Goal: Task Accomplishment & Management: Use online tool/utility

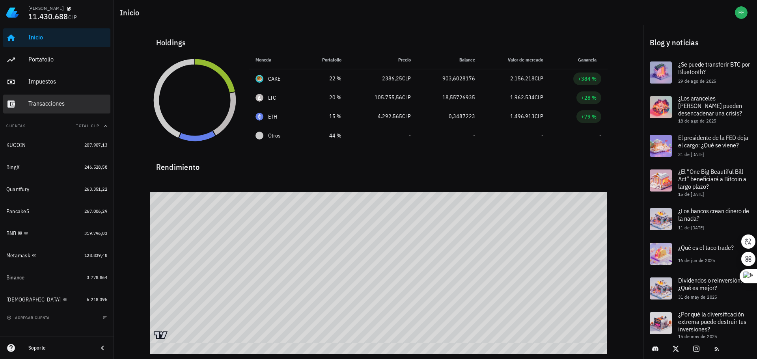
click at [45, 106] on div "Transacciones" at bounding box center [67, 103] width 79 height 7
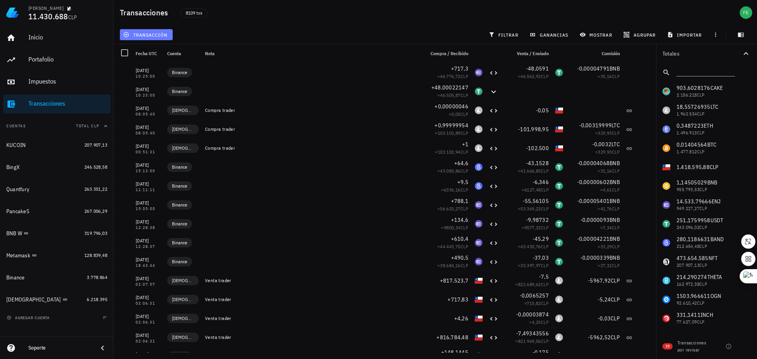
click at [149, 33] on span "transacción" at bounding box center [146, 35] width 43 height 6
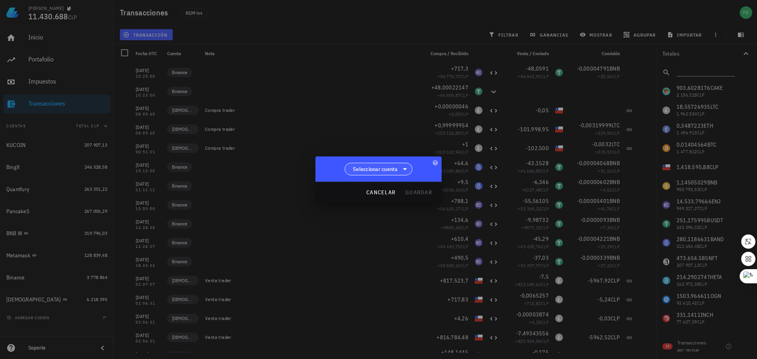
click at [379, 172] on span "Seleccionar cuenta" at bounding box center [375, 169] width 45 height 8
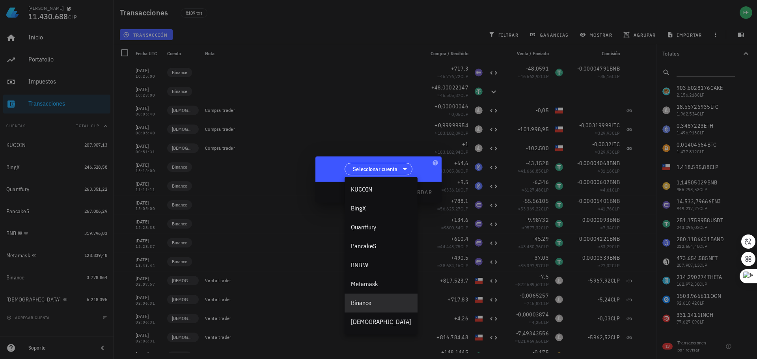
click at [369, 306] on div "Binance" at bounding box center [381, 302] width 60 height 7
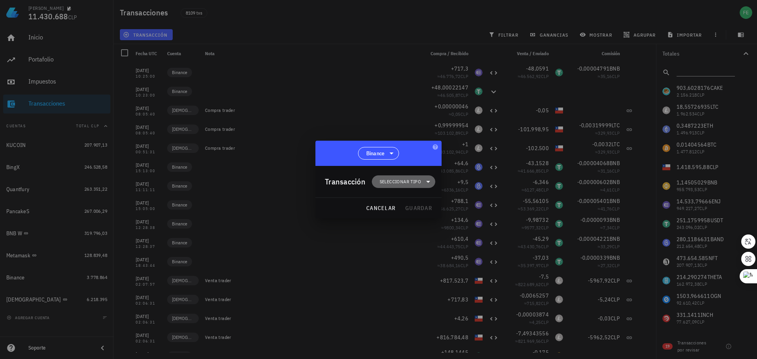
click at [411, 184] on span "Seleccionar tipo" at bounding box center [400, 182] width 41 height 8
click at [422, 247] on div "Transferencia" at bounding box center [407, 248] width 31 height 6
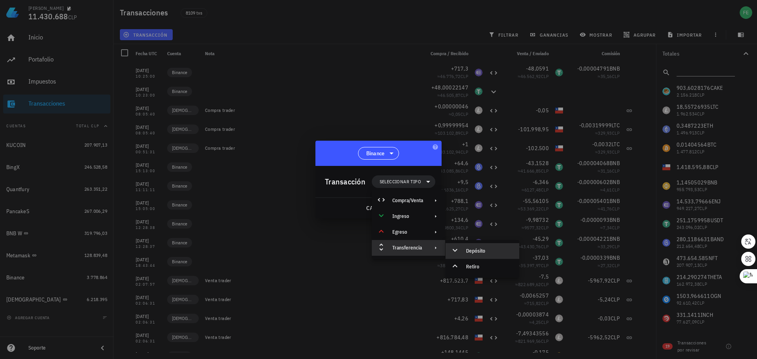
click at [476, 250] on div "Depósito" at bounding box center [489, 251] width 47 height 6
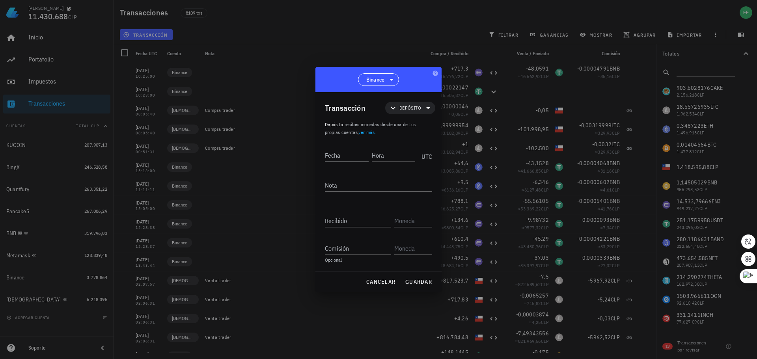
click at [328, 160] on input "Fecha" at bounding box center [347, 155] width 44 height 13
type input "2025-08-15"
type input "11:30:00"
click at [333, 262] on div "Opcional" at bounding box center [378, 260] width 107 height 5
click at [346, 221] on input "Recibido" at bounding box center [358, 220] width 66 height 13
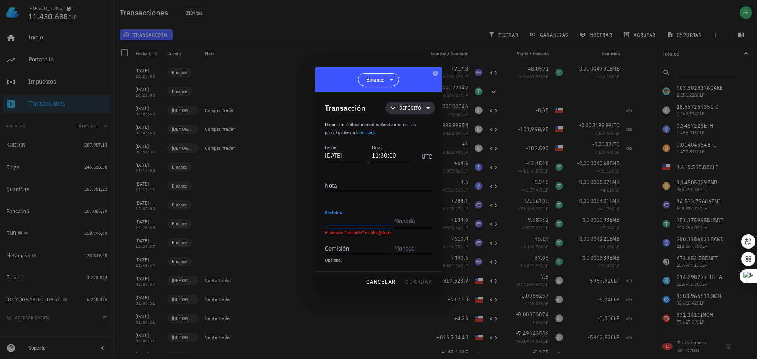
click at [407, 110] on span "Depósito" at bounding box center [410, 108] width 22 height 8
click at [427, 126] on div "Compra/Venta" at bounding box center [421, 127] width 31 height 6
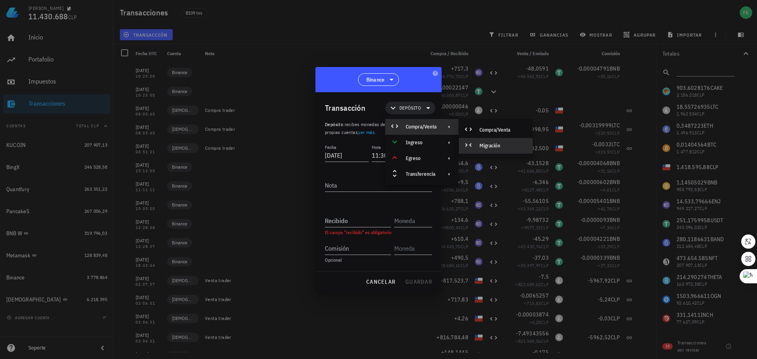
click at [499, 144] on div "Migración" at bounding box center [502, 146] width 47 height 6
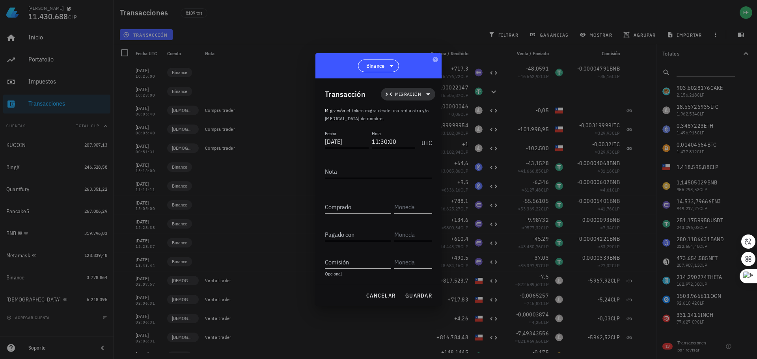
click at [426, 94] on icon at bounding box center [427, 94] width 9 height 9
click at [431, 112] on div "Compra/Venta" at bounding box center [417, 113] width 31 height 6
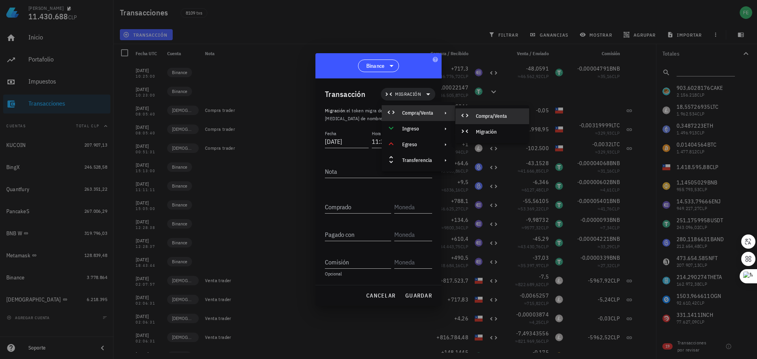
click at [477, 115] on div "Compra/Venta" at bounding box center [499, 116] width 47 height 6
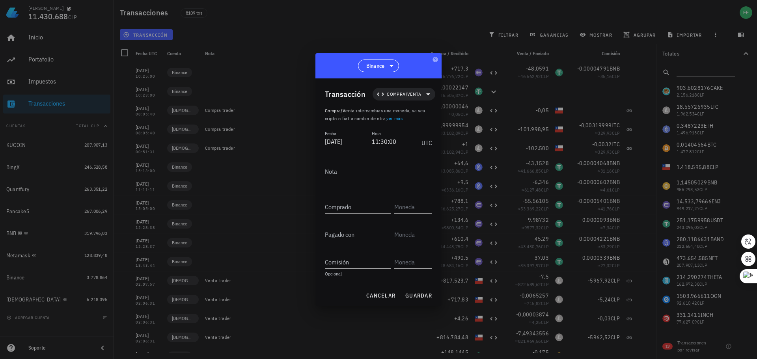
click at [350, 176] on textarea "Nota" at bounding box center [378, 171] width 107 height 13
paste textarea "N01652877342725490688081505"
type textarea "N01652877342725490688081505"
click at [351, 209] on input "Comprado" at bounding box center [358, 207] width 66 height 13
paste input "97,04058086"
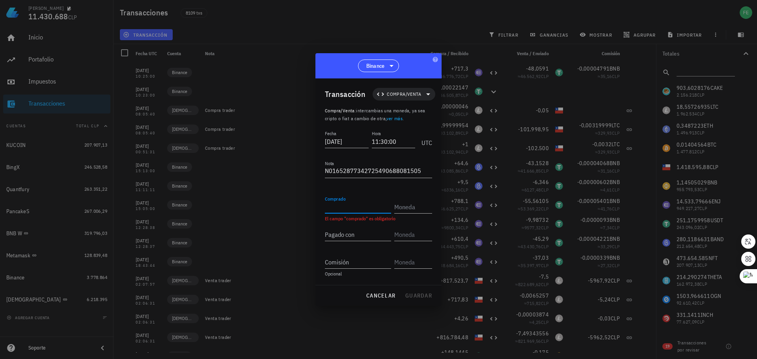
type input "97,04058086"
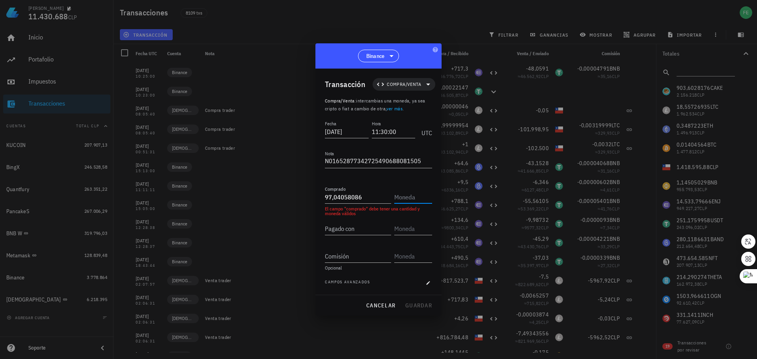
click at [414, 199] on input "text" at bounding box center [412, 197] width 36 height 13
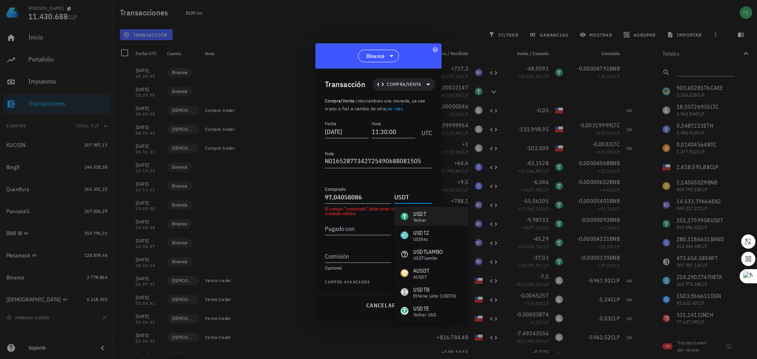
click at [420, 219] on div "Tether" at bounding box center [419, 220] width 13 height 5
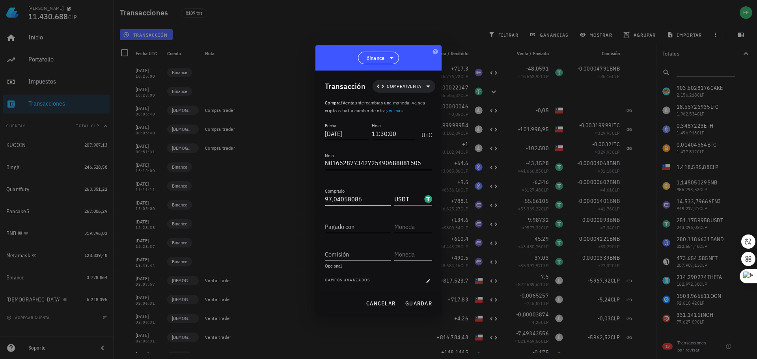
type input "USDT"
click at [348, 221] on div "Pagado con" at bounding box center [358, 226] width 66 height 13
click at [336, 229] on input "100000" at bounding box center [358, 226] width 66 height 13
type input "100.000"
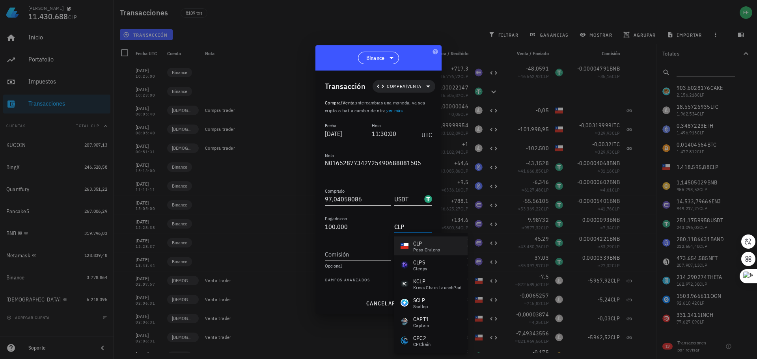
click at [425, 246] on div "CLP" at bounding box center [426, 244] width 27 height 8
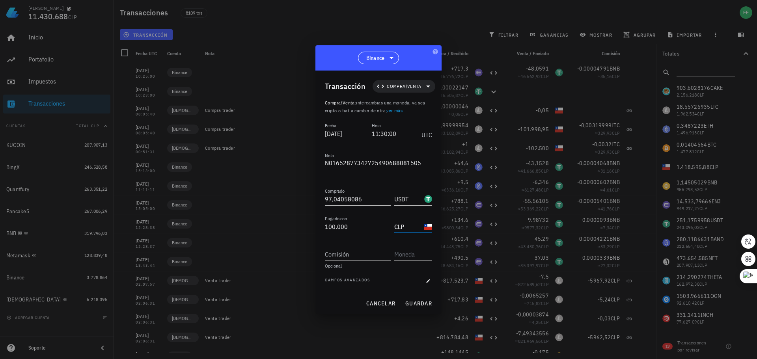
type input "CLP"
click at [342, 254] on input "Comisión" at bounding box center [358, 254] width 66 height 13
type input "550"
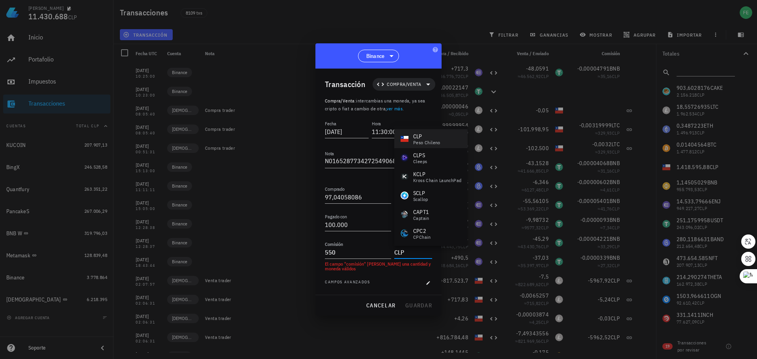
click at [429, 134] on div "CLP" at bounding box center [426, 136] width 27 height 8
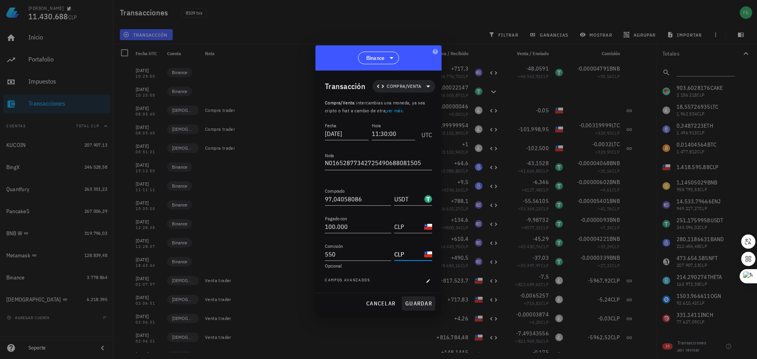
type input "CLP"
click at [422, 304] on span "guardar" at bounding box center [418, 303] width 27 height 7
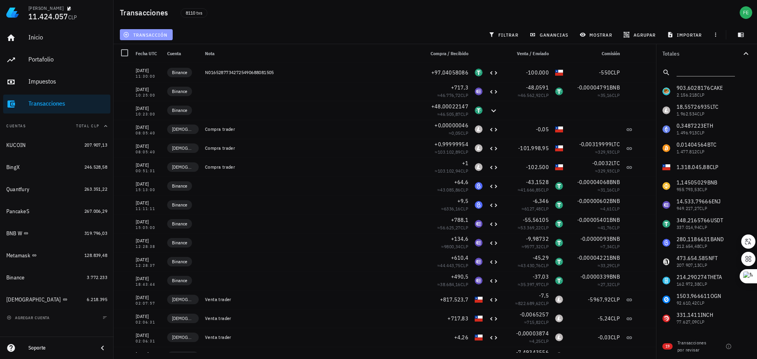
click at [142, 34] on span "transacción" at bounding box center [146, 35] width 43 height 6
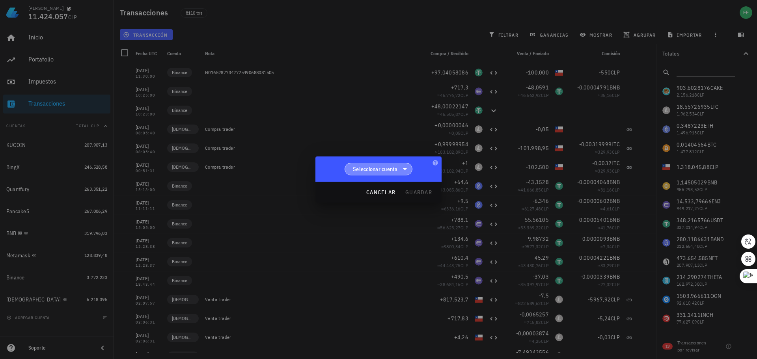
click at [390, 172] on span "Seleccionar cuenta" at bounding box center [375, 169] width 45 height 8
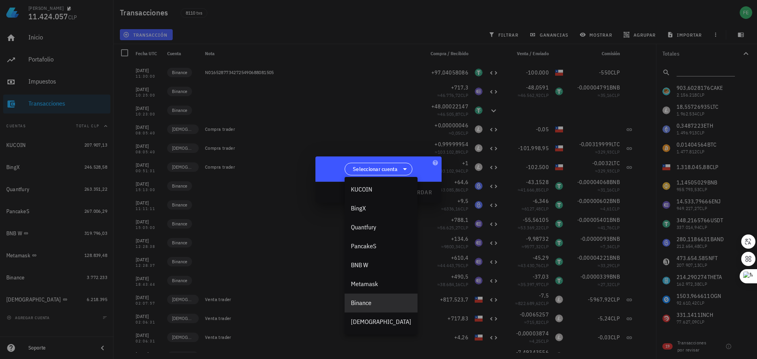
click at [367, 304] on div "Binance" at bounding box center [381, 302] width 60 height 7
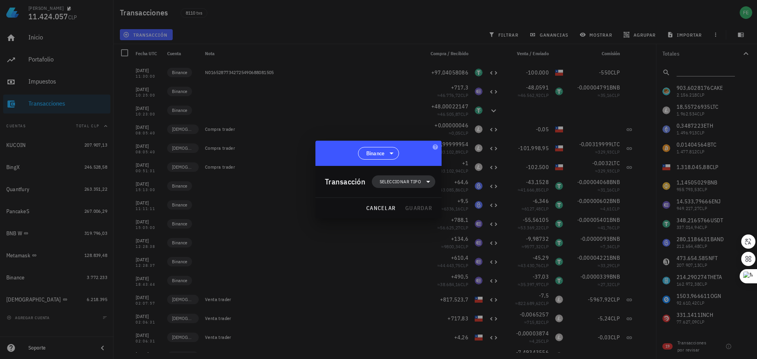
click at [404, 184] on span "Seleccionar tipo" at bounding box center [400, 182] width 41 height 8
click at [424, 202] on div "Compra/Venta" at bounding box center [408, 201] width 73 height 16
click at [489, 202] on div "Compra/Venta" at bounding box center [489, 204] width 47 height 6
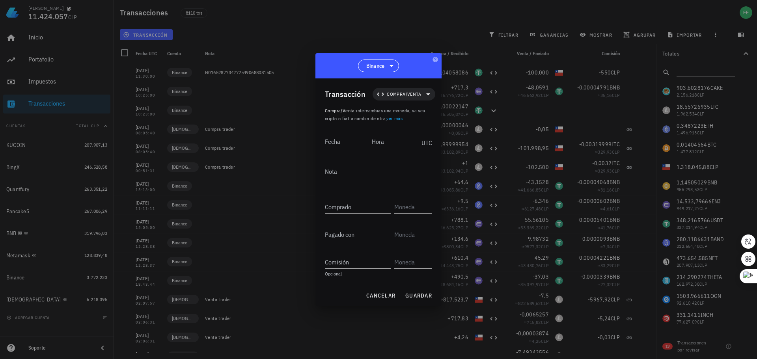
click at [328, 144] on input "Fecha" at bounding box center [347, 141] width 44 height 13
paste input "2025-08-15"
type input "2025-08-15"
paste input "11:33:36"
type input "11:33:36"
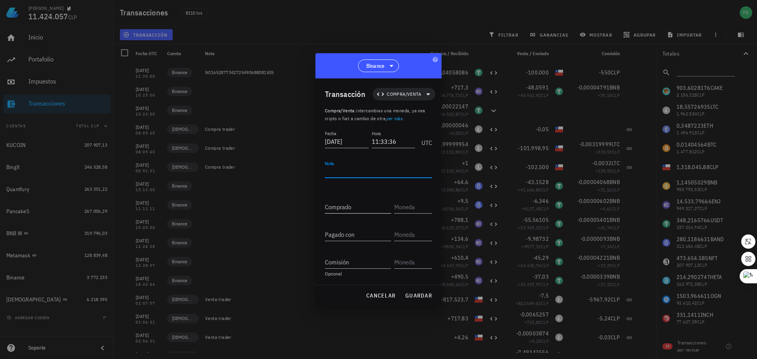
click at [347, 203] on div "Comprado" at bounding box center [358, 207] width 66 height 13
paste input "743,1"
type input "743,1"
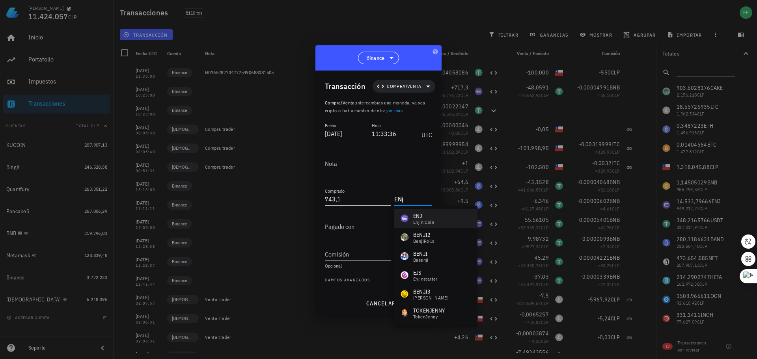
click at [441, 218] on div "ENJ Enjin Coin" at bounding box center [435, 218] width 83 height 19
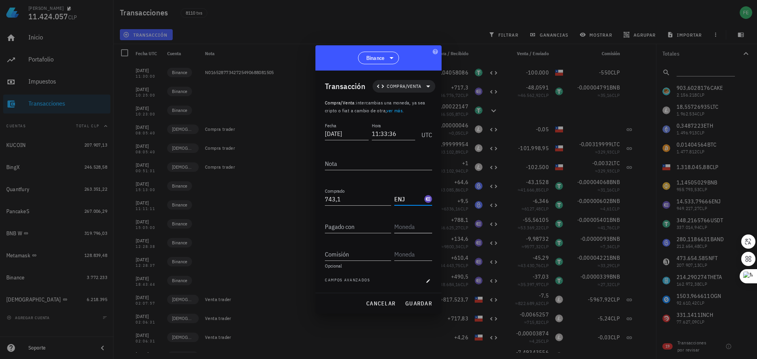
type input "ENJ"
click at [363, 229] on input "Pagado con" at bounding box center [358, 226] width 66 height 13
paste input "50,5308"
type input "50,5308"
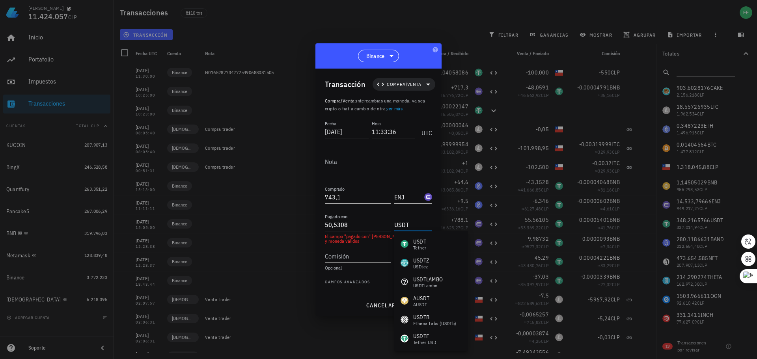
click at [436, 248] on div "USDT Tether" at bounding box center [431, 244] width 74 height 19
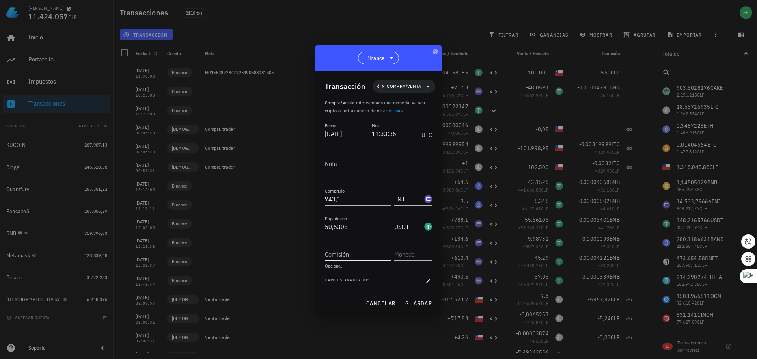
type input "USDT"
click at [370, 259] on input "Comisión" at bounding box center [358, 254] width 66 height 13
click at [349, 257] on input "Comisión" at bounding box center [358, 254] width 66 height 13
paste input "0,00004596"
type input "0,00004596"
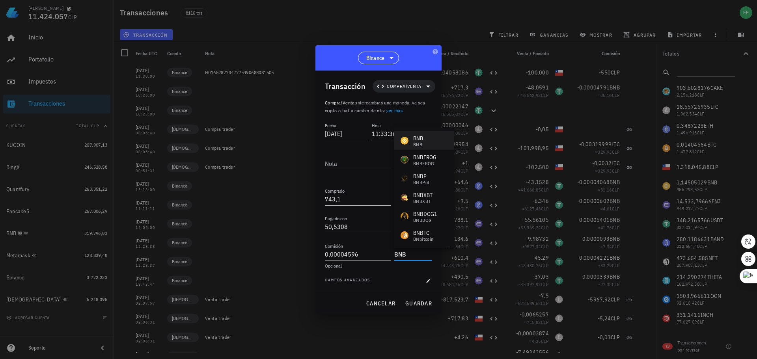
click at [430, 142] on div "BNB BNB" at bounding box center [424, 140] width 60 height 19
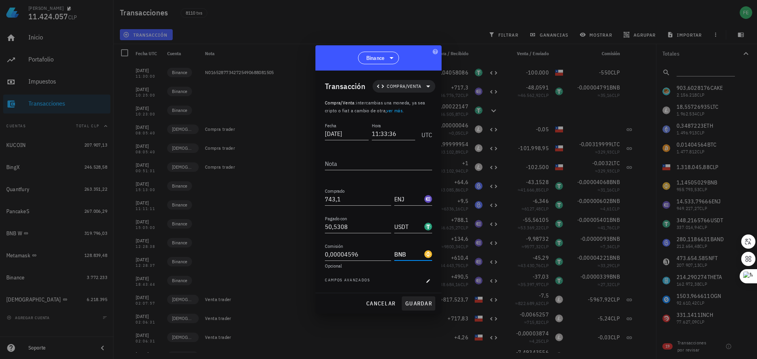
type input "BNB"
click at [426, 303] on span "guardar" at bounding box center [418, 303] width 27 height 7
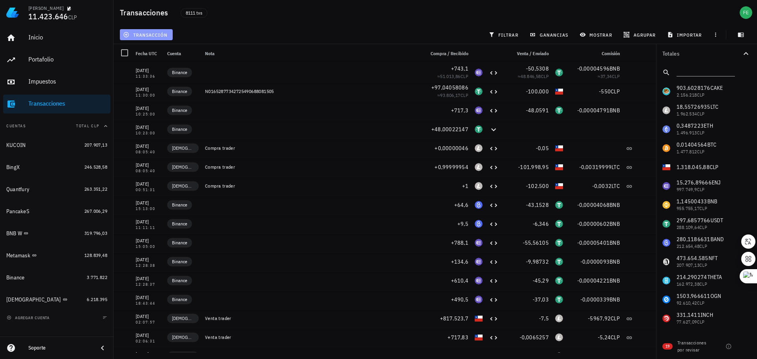
click at [155, 35] on span "transacción" at bounding box center [146, 35] width 43 height 6
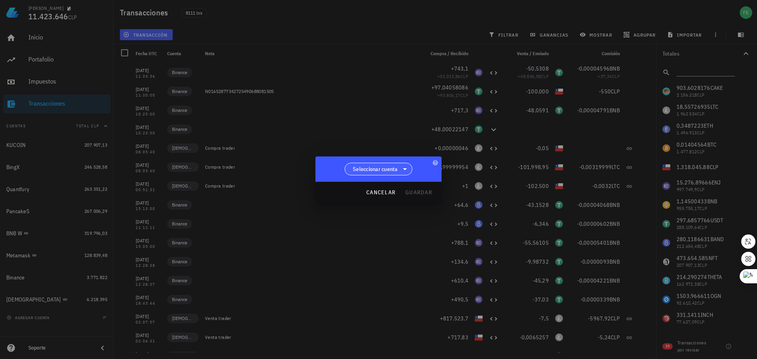
click at [399, 170] on span "Seleccionar cuenta" at bounding box center [379, 169] width 58 height 12
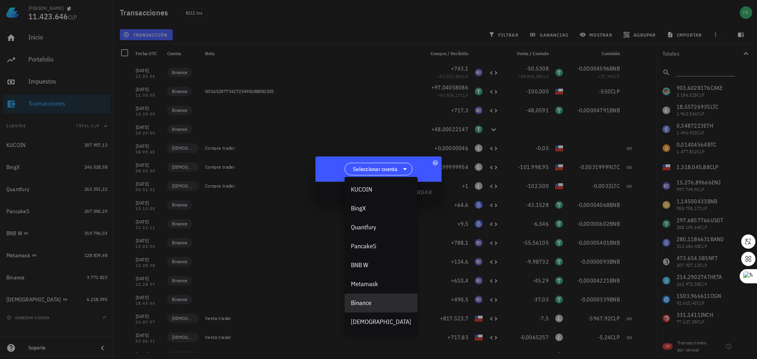
click at [365, 303] on div "Binance" at bounding box center [381, 302] width 60 height 7
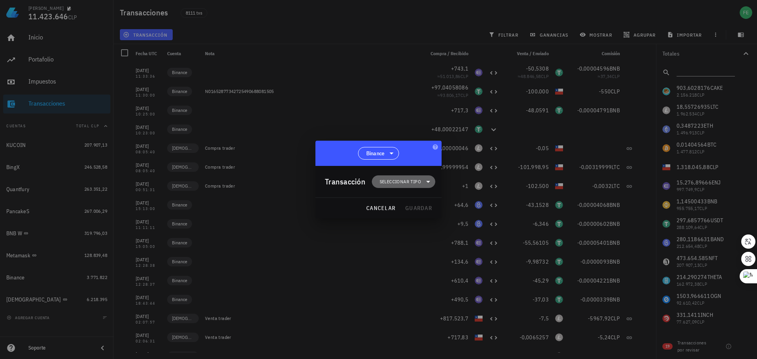
click at [413, 182] on span "Seleccionar tipo" at bounding box center [400, 182] width 41 height 8
click at [417, 201] on div "Compra/Venta" at bounding box center [407, 201] width 31 height 6
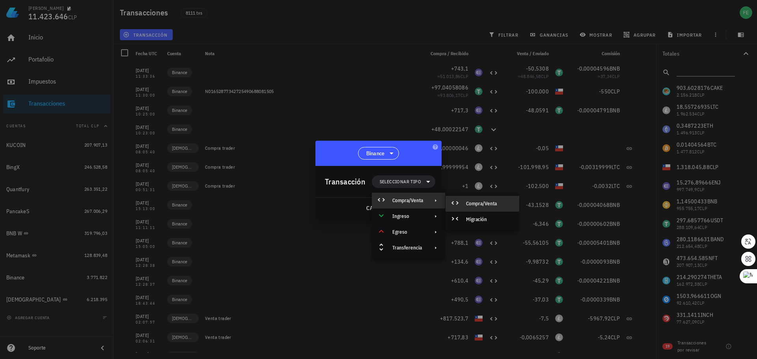
click at [482, 200] on div "Compra/Venta" at bounding box center [483, 204] width 74 height 16
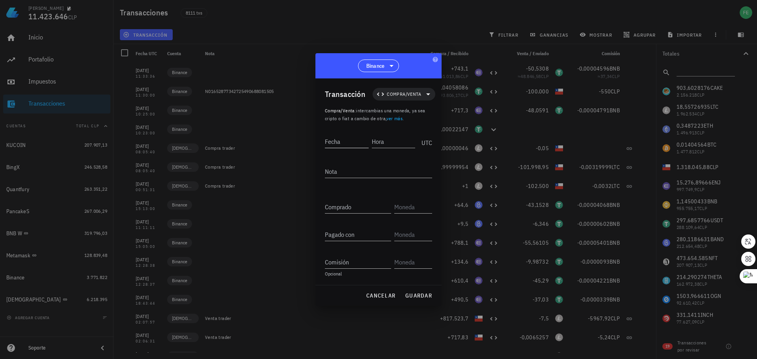
click at [349, 138] on input "Fecha" at bounding box center [347, 141] width 44 height 13
paste input "2025-08-15"
type input "2025-08-15"
paste input "12:27:14"
type input "12:27:14"
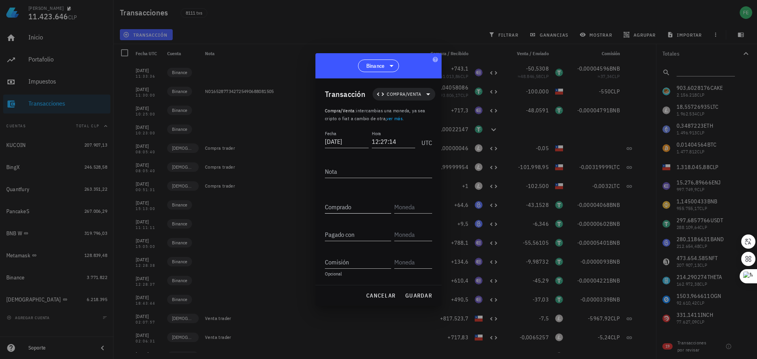
click at [345, 206] on input "Comprado" at bounding box center [358, 207] width 66 height 13
click at [335, 163] on div "Nota" at bounding box center [378, 173] width 107 height 26
click at [335, 174] on textarea "Nota" at bounding box center [378, 171] width 107 height 13
click at [338, 204] on div "Comprado" at bounding box center [358, 207] width 66 height 13
paste input "690,1"
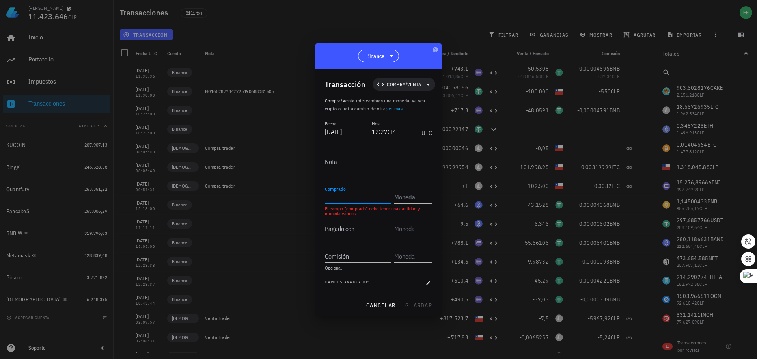
type input "690,1"
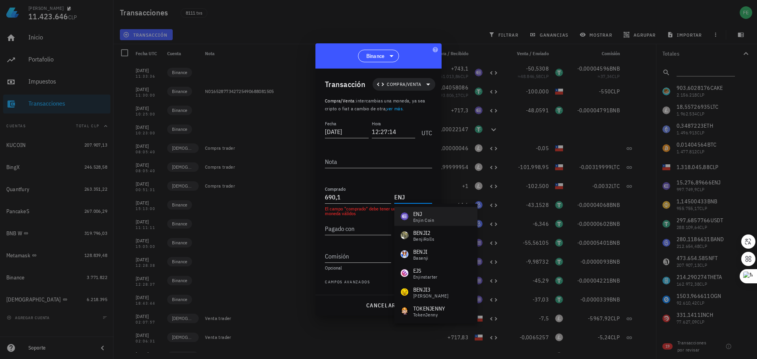
click at [425, 210] on div "ENJ Enjin Coin" at bounding box center [435, 216] width 83 height 19
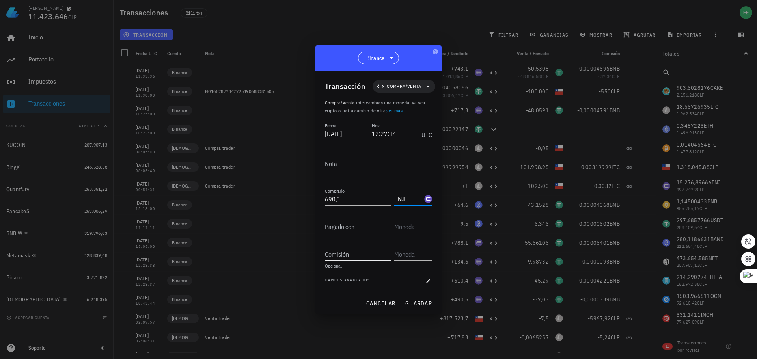
type input "ENJ"
click at [345, 255] on input "Comisión" at bounding box center [358, 254] width 66 height 13
click at [359, 226] on input "Pagado con" at bounding box center [358, 226] width 66 height 13
click at [338, 227] on input "Pagado con" at bounding box center [358, 226] width 66 height 13
paste input "46,51274"
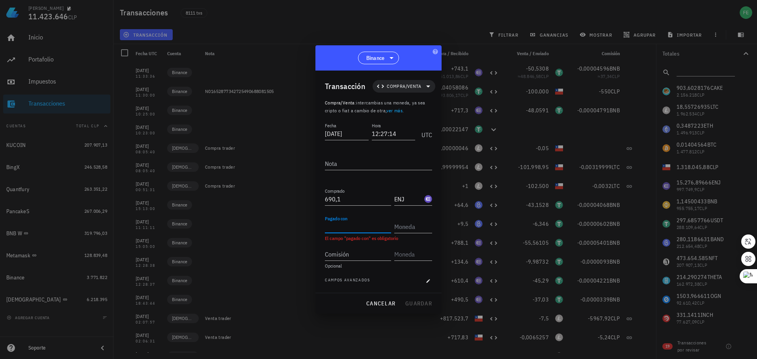
type input "46,51274"
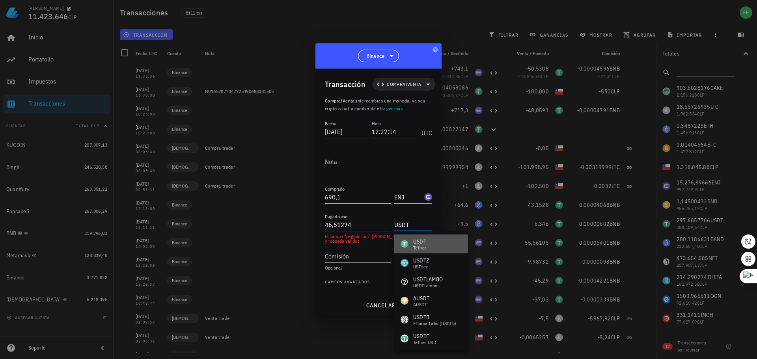
click at [422, 241] on div "USDT" at bounding box center [419, 242] width 13 height 8
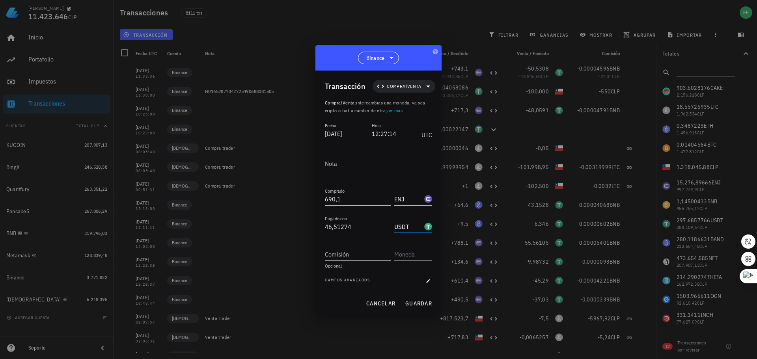
type input "USDT"
click at [347, 259] on input "Comisión" at bounding box center [358, 254] width 66 height 13
paste input "0,00004254"
type input "0,00004254"
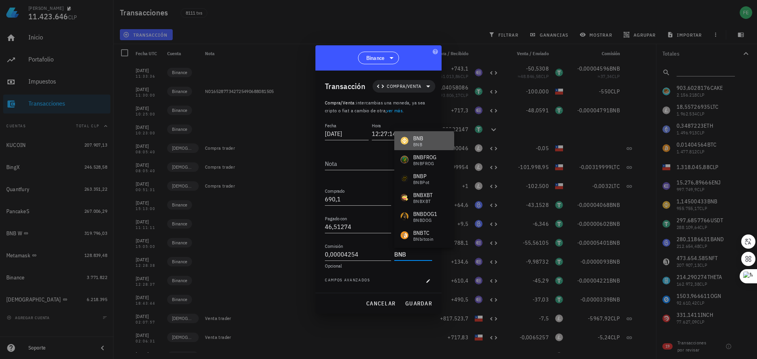
click at [434, 140] on div "BNB BNB" at bounding box center [424, 140] width 60 height 19
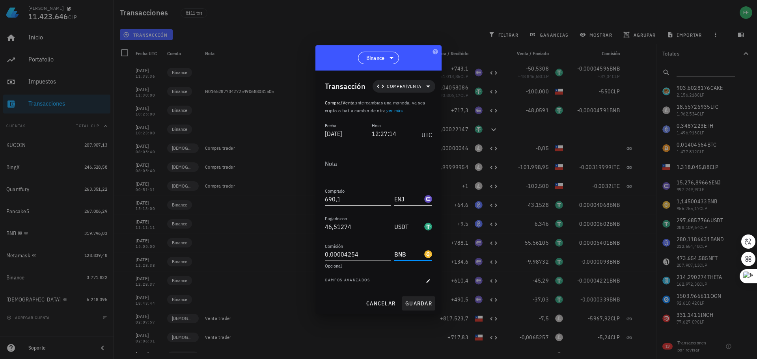
type input "BNB"
click at [427, 304] on span "guardar" at bounding box center [418, 303] width 27 height 7
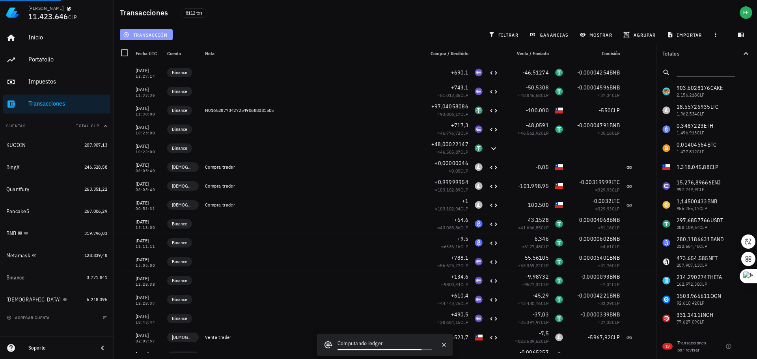
click at [149, 32] on span "transacción" at bounding box center [146, 35] width 43 height 6
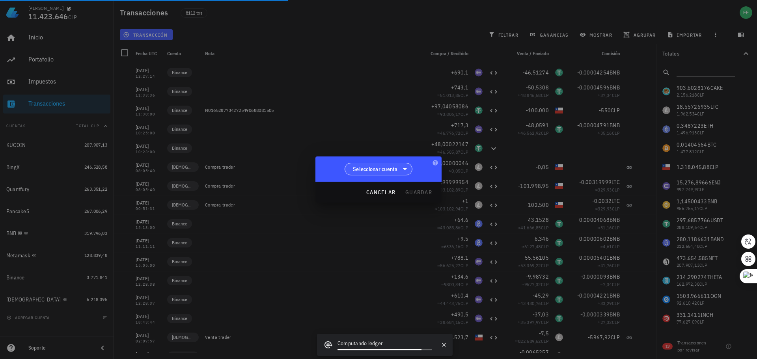
click at [385, 170] on span "Seleccionar cuenta" at bounding box center [375, 169] width 45 height 8
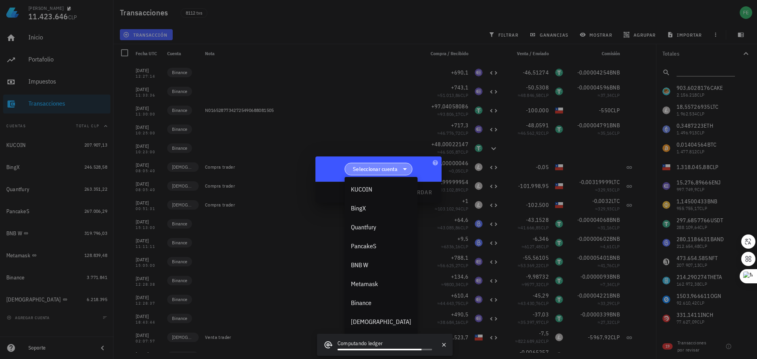
click at [400, 170] on span "Seleccionar cuenta" at bounding box center [379, 169] width 58 height 12
click at [388, 171] on span "Seleccionar cuenta" at bounding box center [375, 169] width 45 height 8
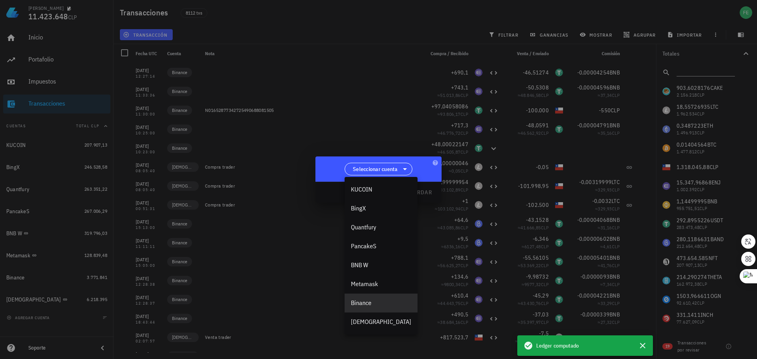
click at [372, 303] on div "Binance" at bounding box center [381, 302] width 60 height 7
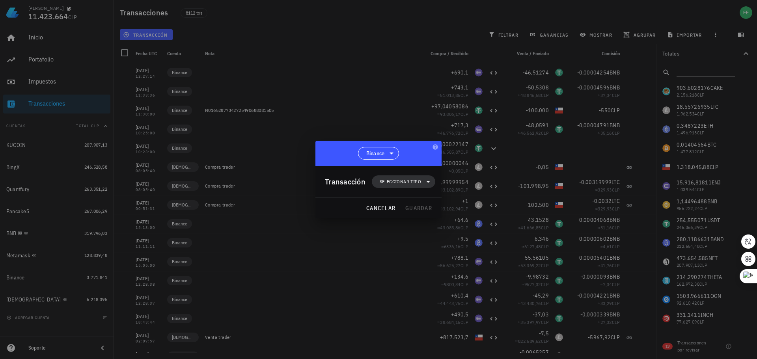
click at [386, 181] on span "Seleccionar tipo" at bounding box center [400, 182] width 41 height 8
click at [419, 199] on div "Compra/Venta" at bounding box center [407, 201] width 31 height 6
click at [488, 201] on div "Compra/Venta" at bounding box center [489, 204] width 47 height 6
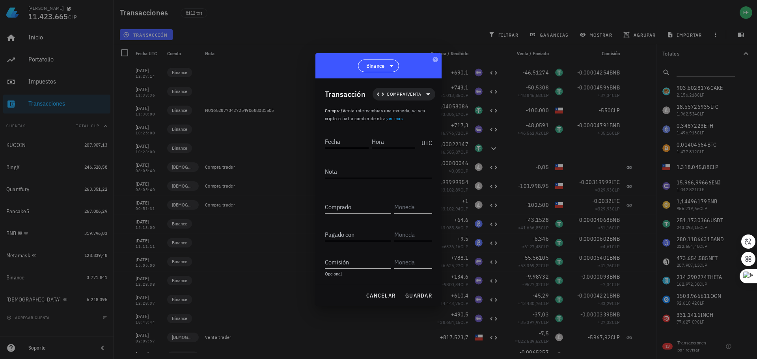
click at [348, 144] on input "Fecha" at bounding box center [347, 141] width 44 height 13
paste input "2025-08-29"
type input "2025-08-29"
paste input "18:13:42"
type input "18:13:42"
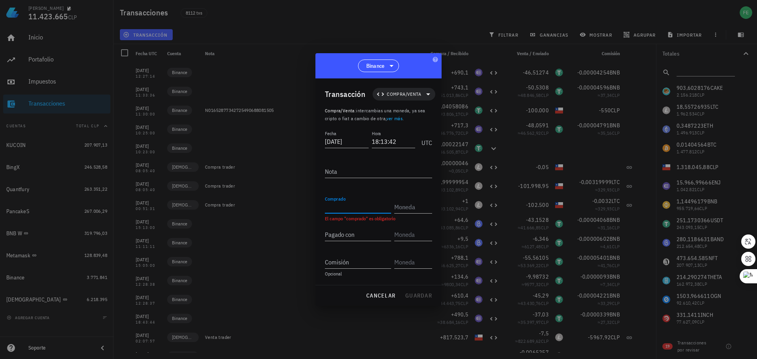
click at [335, 209] on input "Comprado" at bounding box center [358, 207] width 66 height 13
paste input "199,8"
type input "199,8"
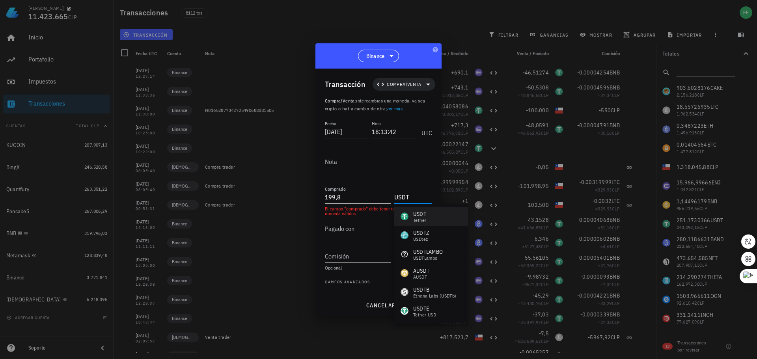
click at [420, 213] on div "USDT" at bounding box center [419, 214] width 13 height 8
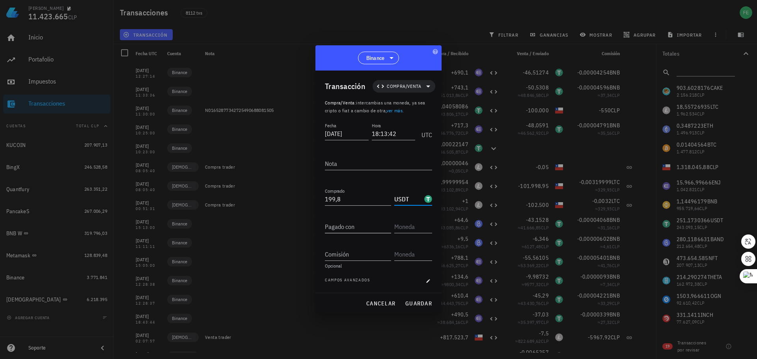
type input "USDT"
click at [368, 231] on input "Pagado con" at bounding box center [358, 226] width 66 height 13
click at [333, 229] on input "Pagado con" at bounding box center [358, 226] width 66 height 13
paste input "0,233"
type input "0,233"
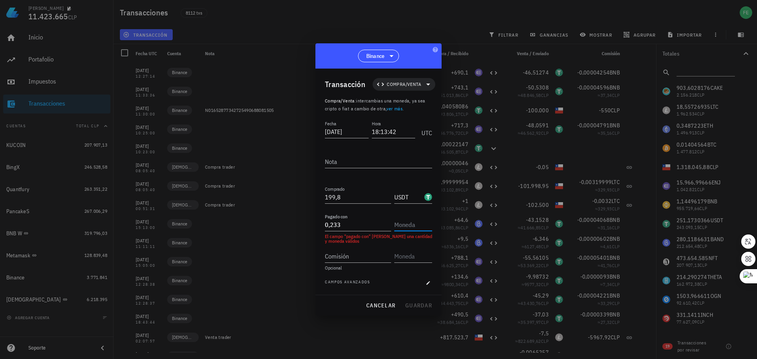
click at [413, 224] on input "text" at bounding box center [412, 224] width 36 height 13
click at [429, 242] on div "BNB BNB" at bounding box center [424, 244] width 60 height 19
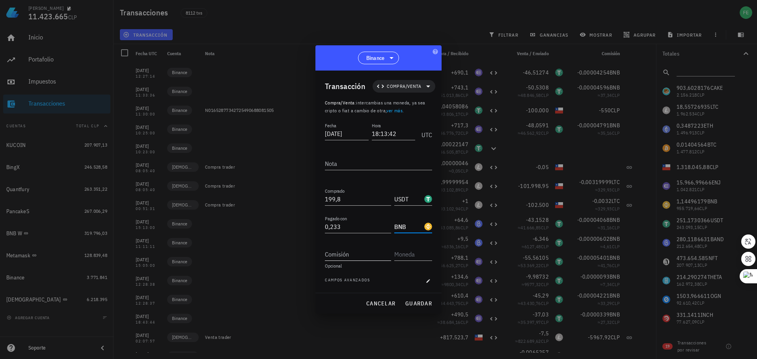
type input "BNB"
click at [349, 255] on input "Comisión" at bounding box center [358, 254] width 66 height 13
paste input "0,00017474"
type input "0,00017474"
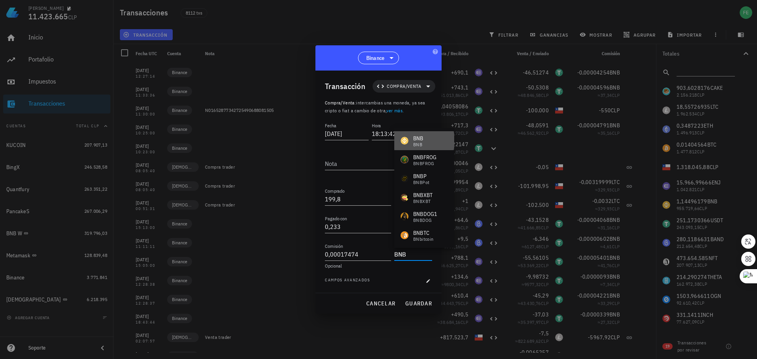
click at [425, 139] on div "BNB BNB" at bounding box center [424, 140] width 60 height 19
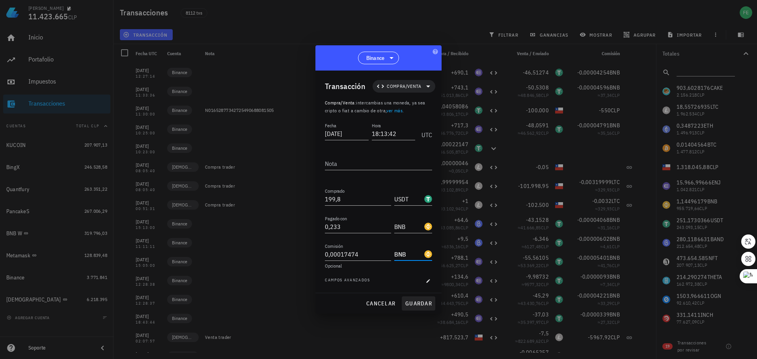
type input "BNB"
click at [421, 301] on span "guardar" at bounding box center [418, 303] width 27 height 7
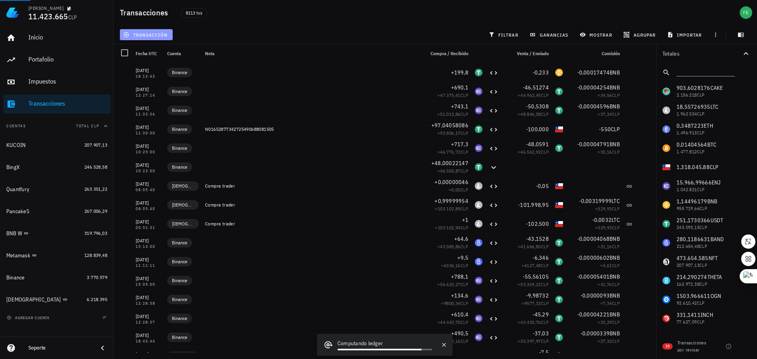
click at [148, 34] on span "transacción" at bounding box center [146, 35] width 43 height 6
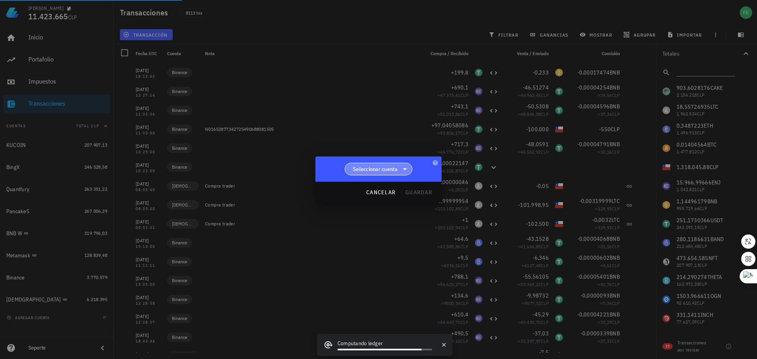
click at [369, 169] on span "Seleccionar cuenta" at bounding box center [375, 169] width 45 height 8
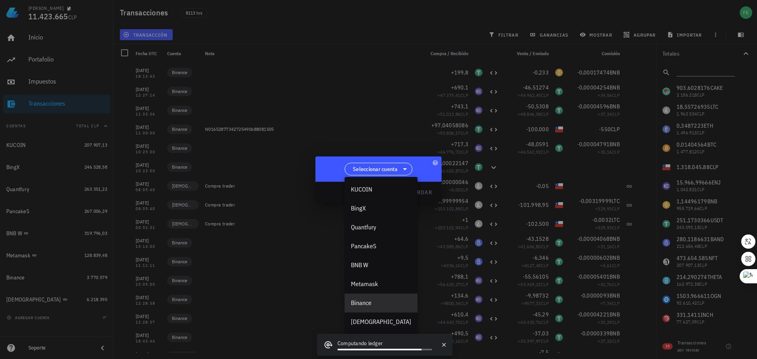
click at [369, 302] on div "Binance" at bounding box center [381, 302] width 60 height 7
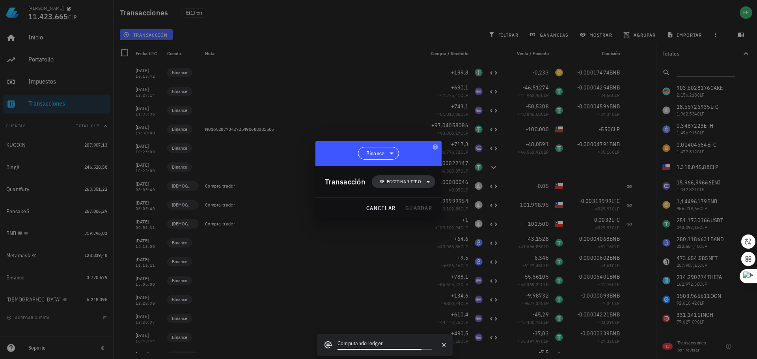
click at [408, 183] on span "Seleccionar tipo" at bounding box center [400, 182] width 41 height 8
click at [413, 202] on div "Compra/Venta" at bounding box center [407, 201] width 31 height 6
click at [469, 203] on div "Compra/Venta" at bounding box center [489, 204] width 47 height 6
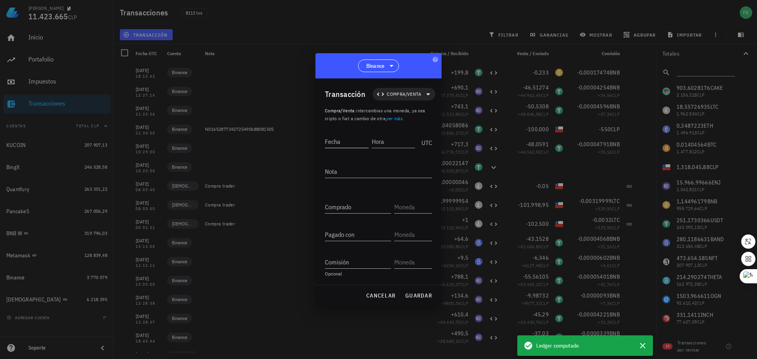
click at [349, 136] on input "Fecha" at bounding box center [347, 141] width 44 height 13
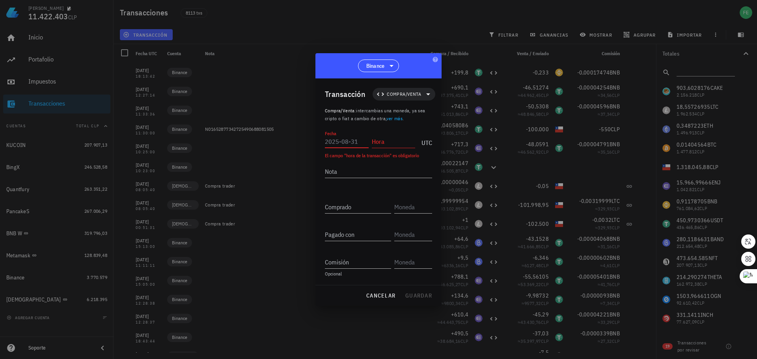
click at [336, 142] on input "Fecha" at bounding box center [347, 141] width 44 height 13
paste input "2025-08-31"
type input "2025-08-31"
paste input "17:17:40"
type input "17:17:40"
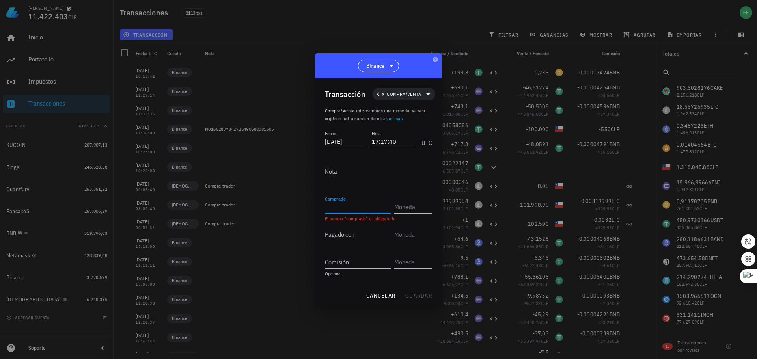
click at [341, 203] on input "Comprado" at bounding box center [358, 207] width 66 height 13
paste input "247,8"
type input "247,8"
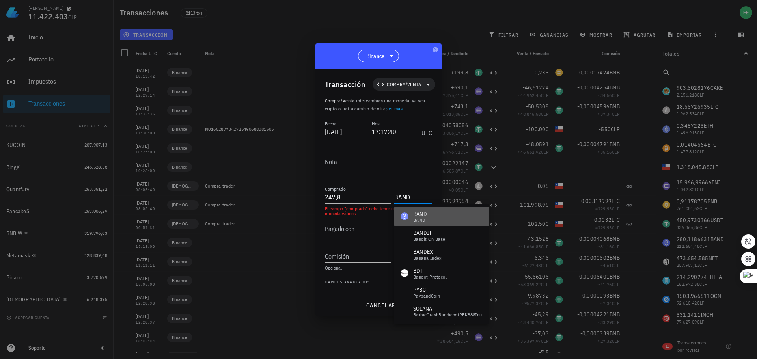
click at [428, 218] on div "BAND BAND" at bounding box center [441, 216] width 94 height 19
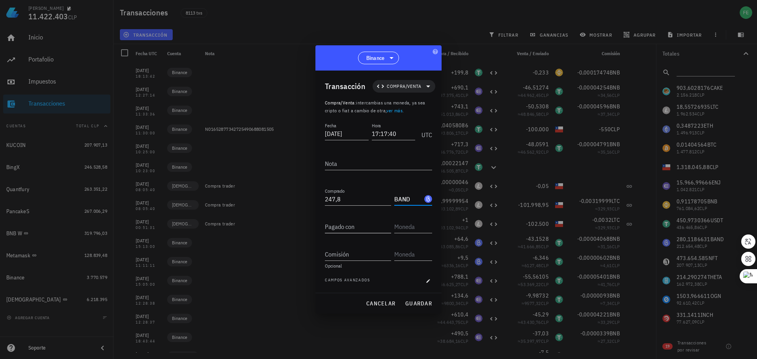
type input "BAND"
click at [329, 231] on input "Pagado con" at bounding box center [358, 226] width 66 height 13
click at [341, 228] on input "Pagado con" at bounding box center [358, 226] width 66 height 13
paste input "199,2312"
type input "199,2312"
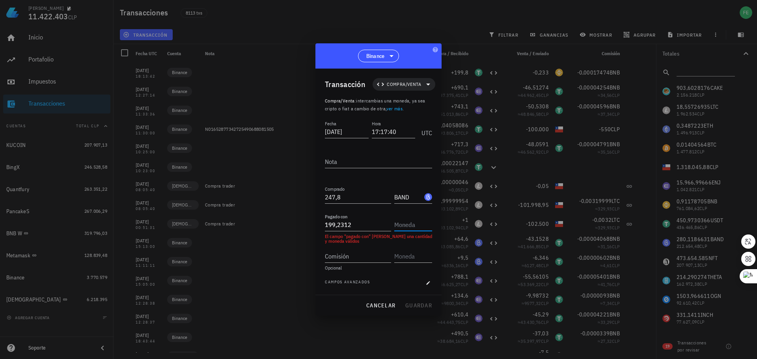
click at [415, 222] on input "text" at bounding box center [412, 224] width 36 height 13
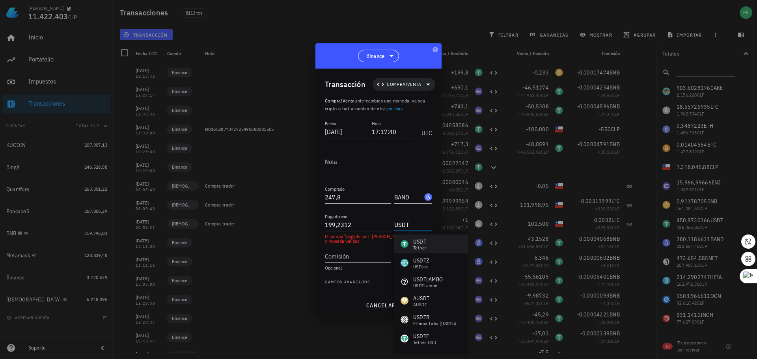
click at [438, 246] on div "USDT Tether" at bounding box center [431, 244] width 74 height 19
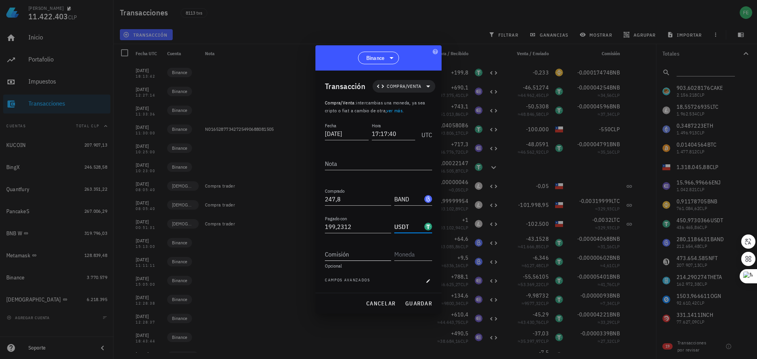
type input "USDT"
click at [332, 255] on input "Comisión" at bounding box center [358, 254] width 66 height 13
click at [376, 255] on input "Comisión" at bounding box center [358, 254] width 66 height 13
paste input "0,00017238"
type input "0,00017238"
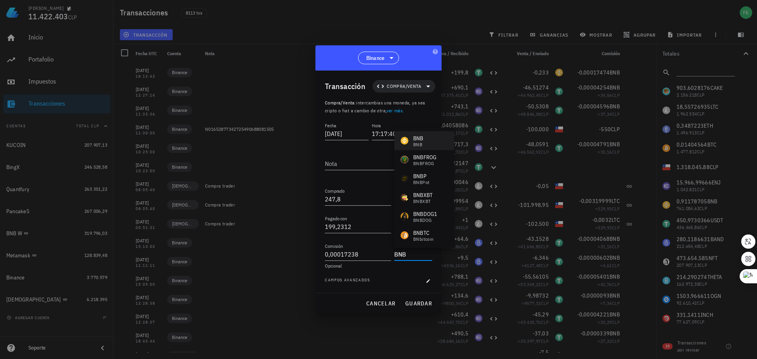
click at [429, 141] on div "BNB BNB" at bounding box center [424, 140] width 60 height 19
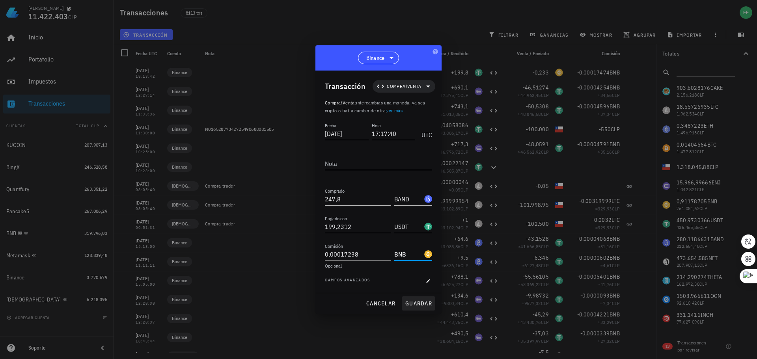
type input "BNB"
click at [414, 302] on span "guardar" at bounding box center [418, 303] width 27 height 7
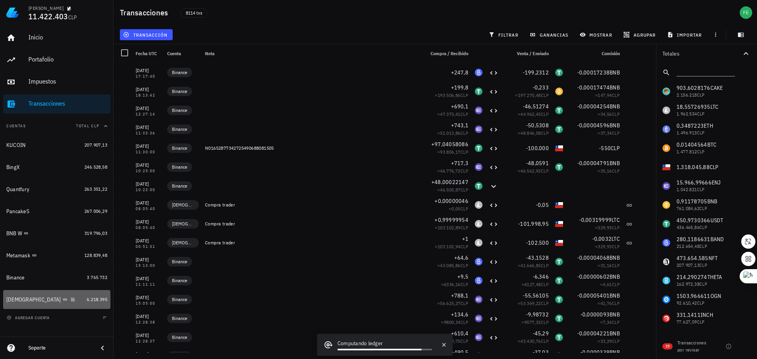
click at [52, 300] on div "[DEMOGRAPHIC_DATA]" at bounding box center [44, 299] width 77 height 7
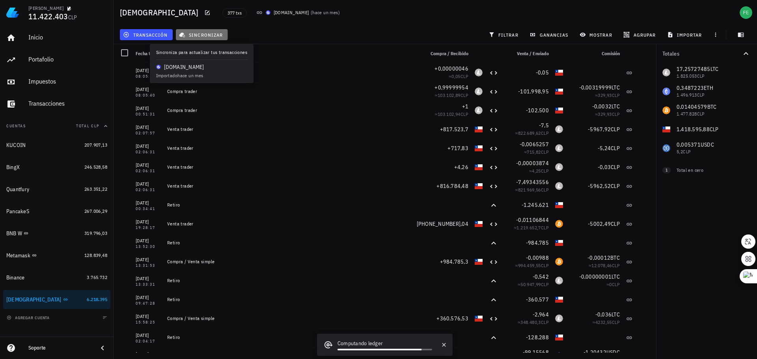
click at [205, 34] on span "sincronizar" at bounding box center [202, 35] width 42 height 6
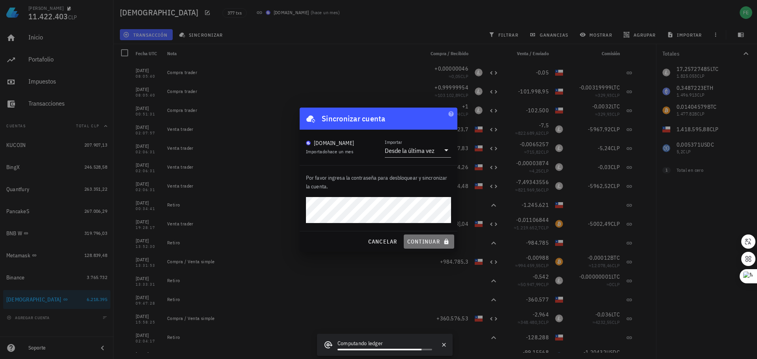
click at [438, 242] on span "continuar" at bounding box center [429, 241] width 44 height 7
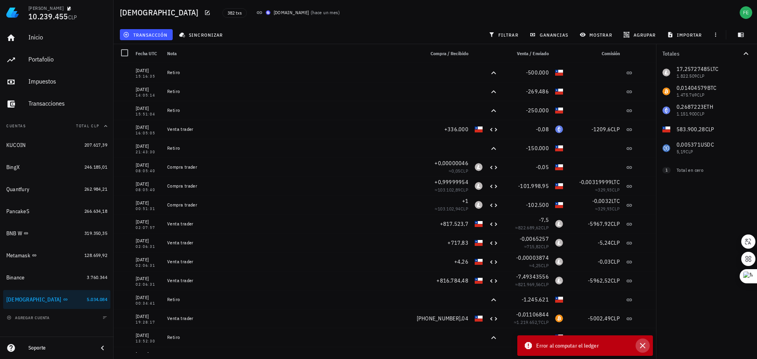
click at [644, 347] on icon "button" at bounding box center [643, 346] width 6 height 6
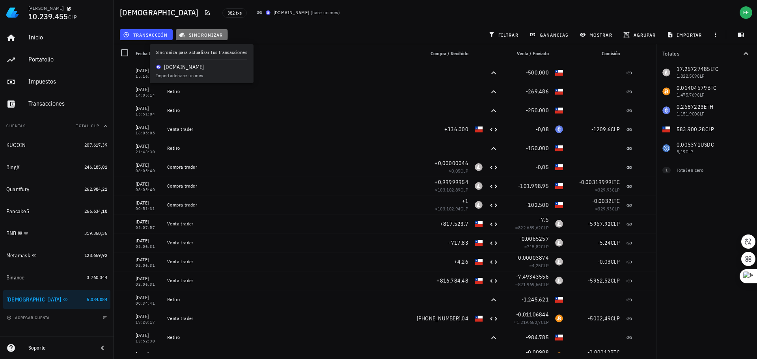
click at [201, 32] on span "sincronizar" at bounding box center [202, 35] width 42 height 6
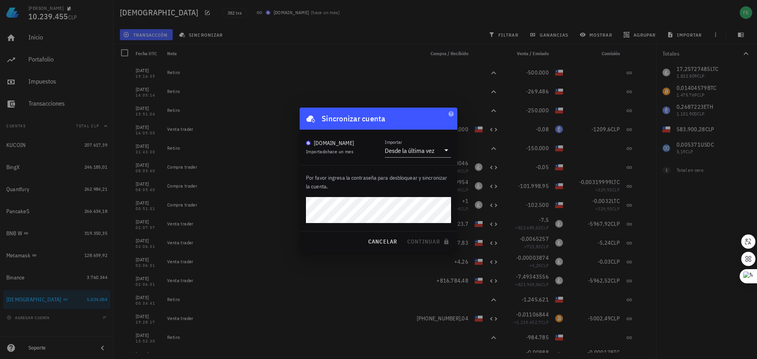
click at [355, 160] on div "Buda.com Importado hace un mes Importar Desde la última vez" at bounding box center [379, 147] width 158 height 35
drag, startPoint x: 326, startPoint y: 237, endPoint x: 330, endPoint y: 235, distance: 4.6
click at [326, 237] on div "cancelar continuar" at bounding box center [379, 241] width 158 height 21
click at [387, 238] on span "cancelar" at bounding box center [382, 241] width 30 height 7
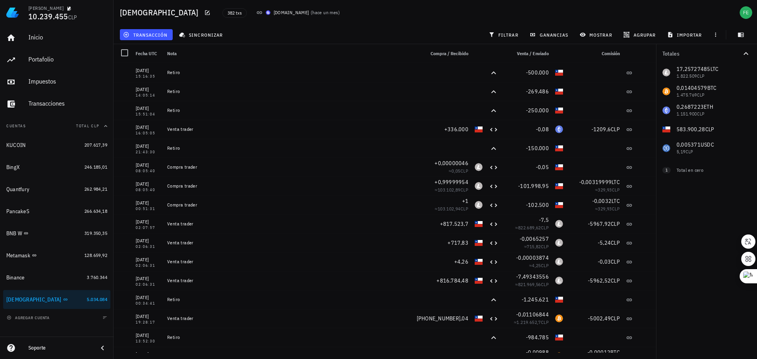
click at [319, 25] on div "transacción sincronizar filtrar ganancias mostrar agrupar importar" at bounding box center [435, 34] width 634 height 19
click at [202, 36] on span "sincronizar" at bounding box center [202, 35] width 42 height 6
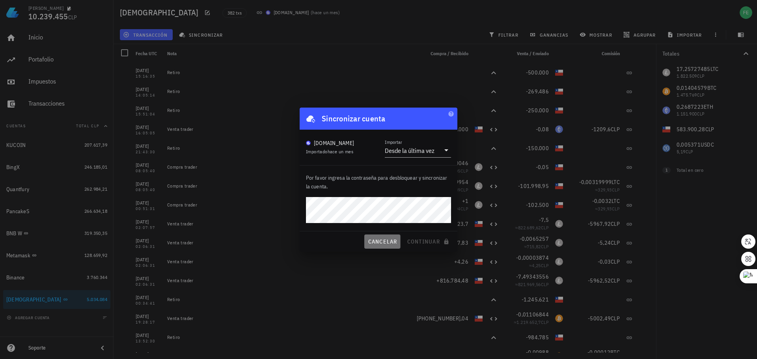
click at [384, 246] on button "cancelar" at bounding box center [382, 242] width 36 height 14
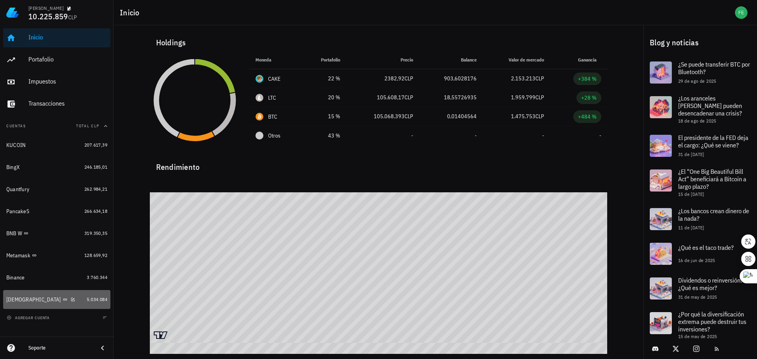
click at [60, 297] on div "[DEMOGRAPHIC_DATA]" at bounding box center [44, 299] width 77 height 7
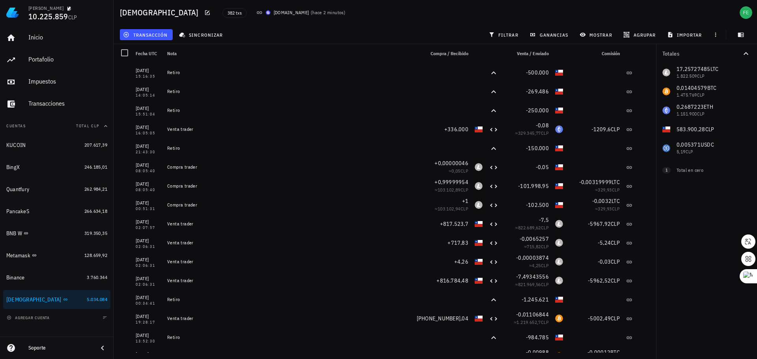
click at [700, 254] on div "Totales 17,25727485 LTC 1.822.509 CLP 0,01404579 BTC 1.475.769 CLP 0,2687223 ET…" at bounding box center [706, 201] width 101 height 315
